Goal: Task Accomplishment & Management: Use online tool/utility

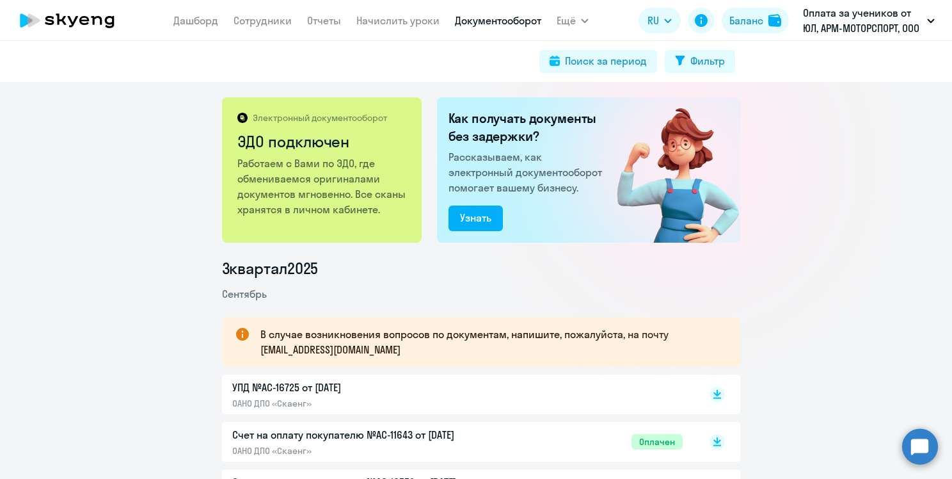
click at [392, 28] on app-menu-item-link "Начислить уроки" at bounding box center [397, 21] width 83 height 16
click at [386, 23] on link "Начислить уроки" at bounding box center [397, 20] width 83 height 13
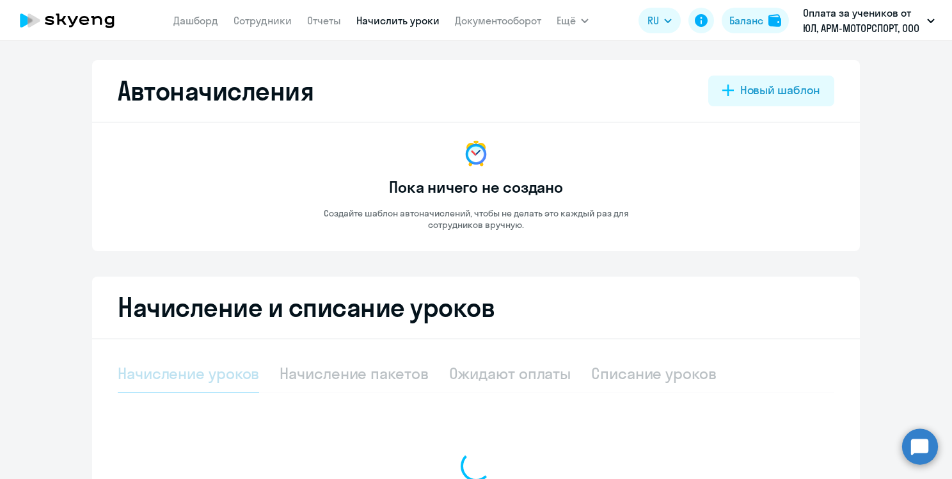
select select "10"
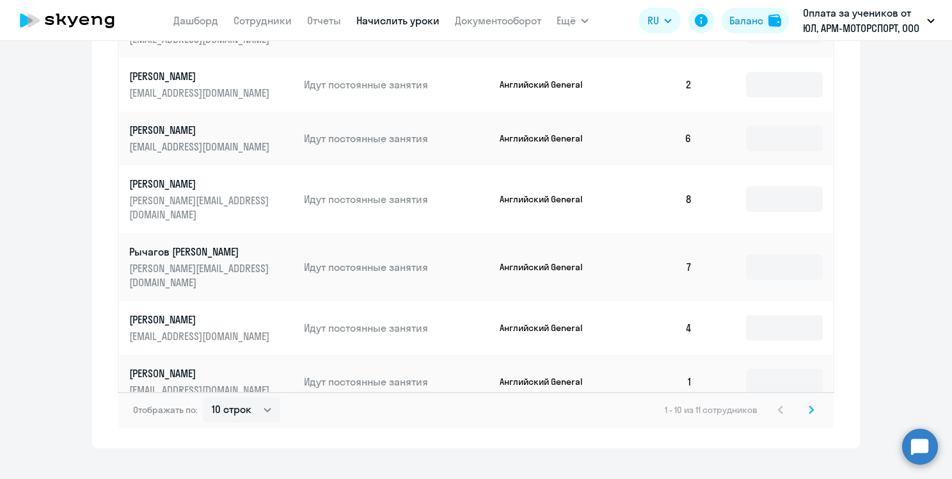
scroll to position [709, 0]
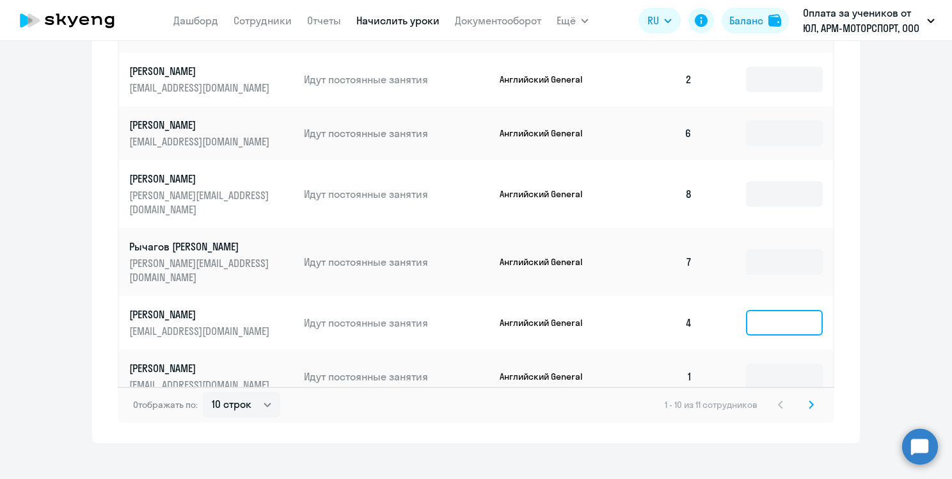
click at [769, 310] on input at bounding box center [784, 323] width 77 height 26
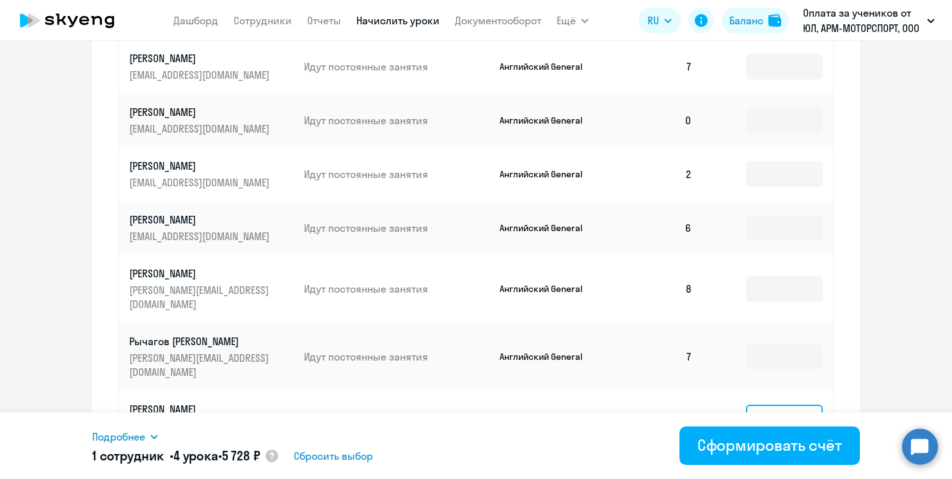
scroll to position [612, 0]
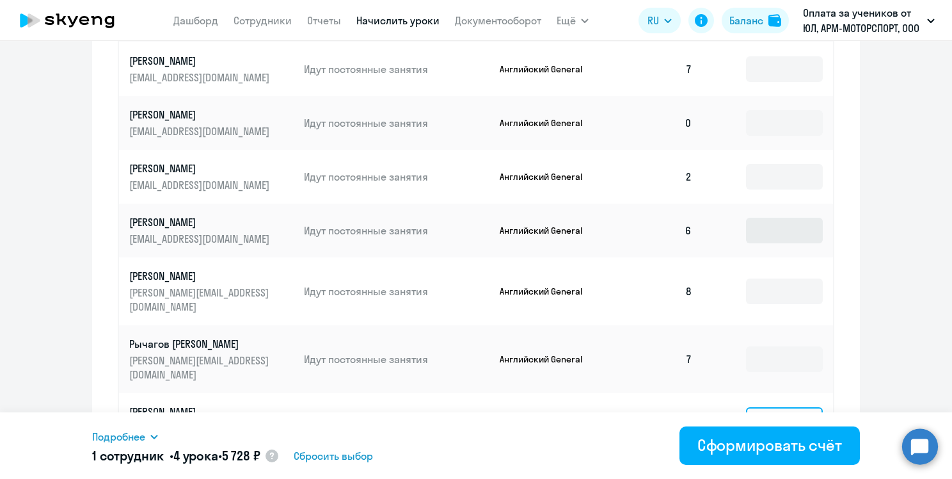
type input "4"
click at [752, 223] on input at bounding box center [784, 231] width 77 height 26
